Goal: Find specific page/section: Find specific page/section

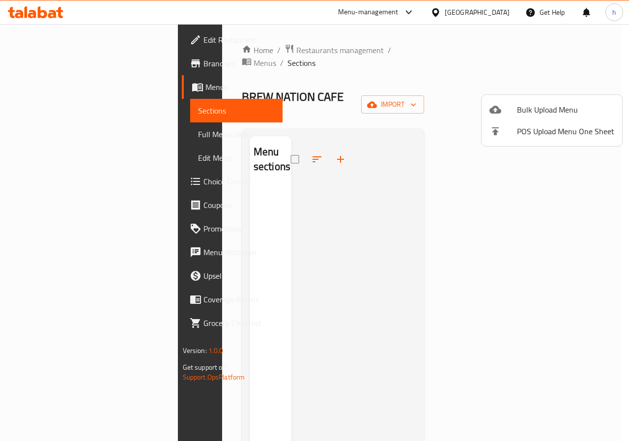
click at [163, 81] on div at bounding box center [314, 220] width 629 height 441
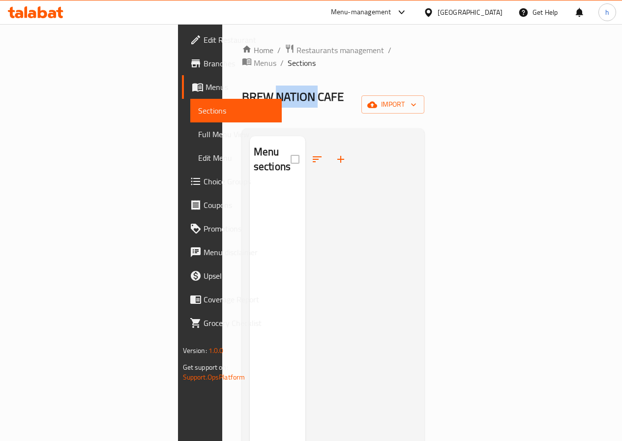
click at [242, 86] on span "BREW NATION CAFE" at bounding box center [293, 97] width 102 height 22
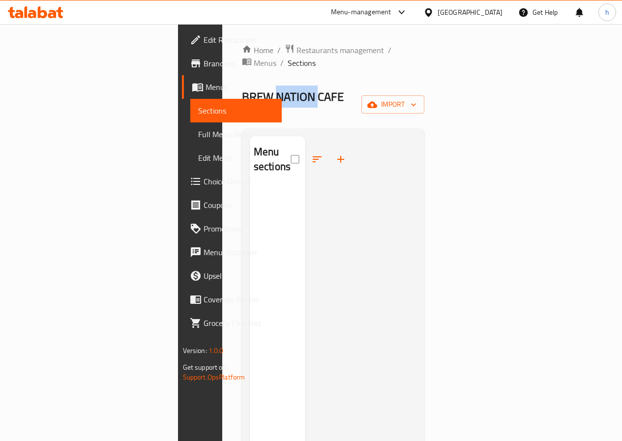
click at [242, 86] on span "BREW NATION CAFE" at bounding box center [293, 97] width 102 height 22
drag, startPoint x: 137, startPoint y: 60, endPoint x: 231, endPoint y: 67, distance: 94.7
click at [242, 67] on div "Home / Restaurants management / Menus / Sections BREW NATION CAFE Inactive impo…" at bounding box center [333, 314] width 183 height 541
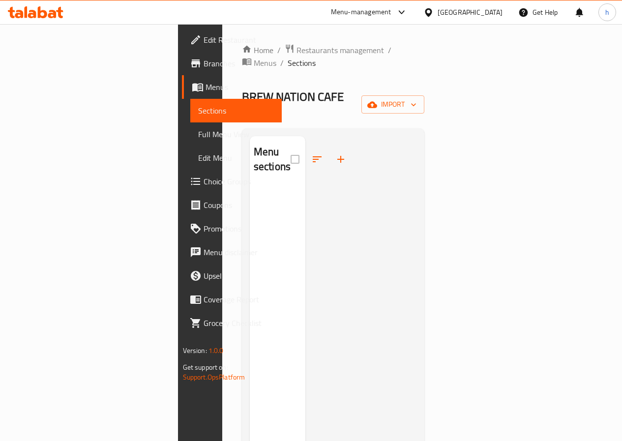
click at [242, 67] on div "Home / Restaurants management / Menus / Sections BREW NATION CAFE Inactive impo…" at bounding box center [333, 314] width 183 height 541
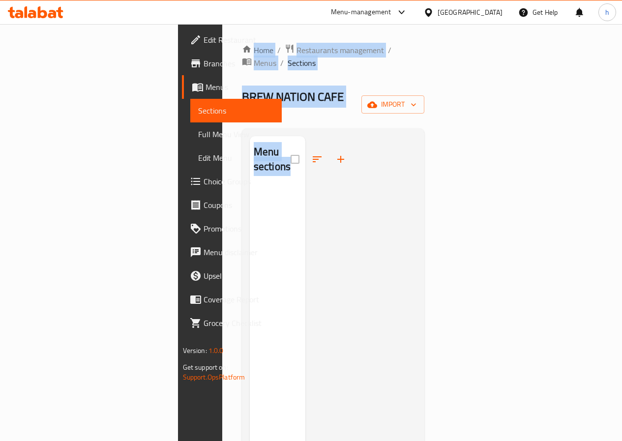
drag, startPoint x: 111, startPoint y: 43, endPoint x: 390, endPoint y: 194, distance: 317.5
click at [390, 194] on div "Home / Restaurants management / Menus / Sections BREW NATION CAFE Inactive impo…" at bounding box center [333, 314] width 222 height 581
